Goal: Task Accomplishment & Management: Manage account settings

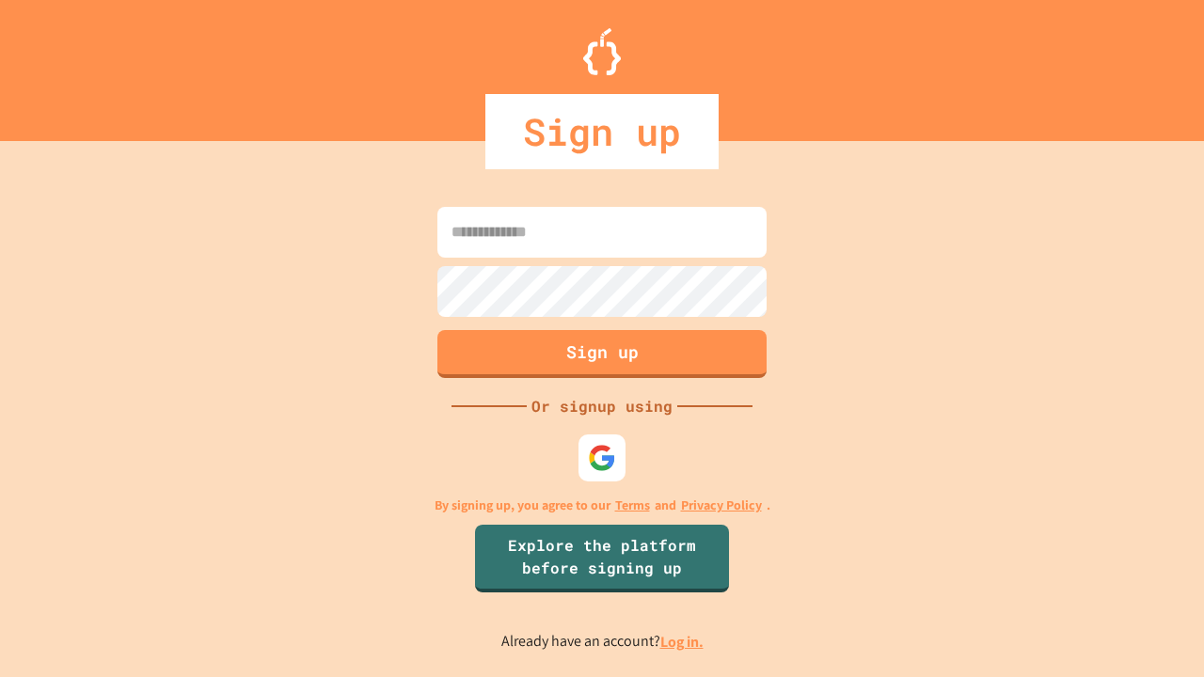
click at [683, 641] on link "Log in." at bounding box center [681, 642] width 43 height 20
